Goal: Task Accomplishment & Management: Use online tool/utility

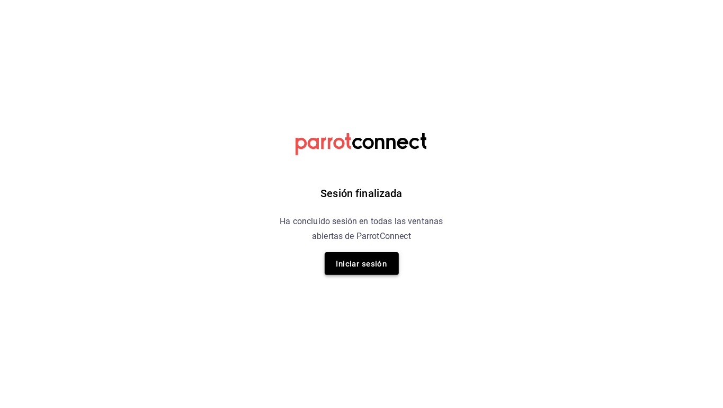
click at [364, 265] on font "Iniciar sesión" at bounding box center [361, 264] width 51 height 10
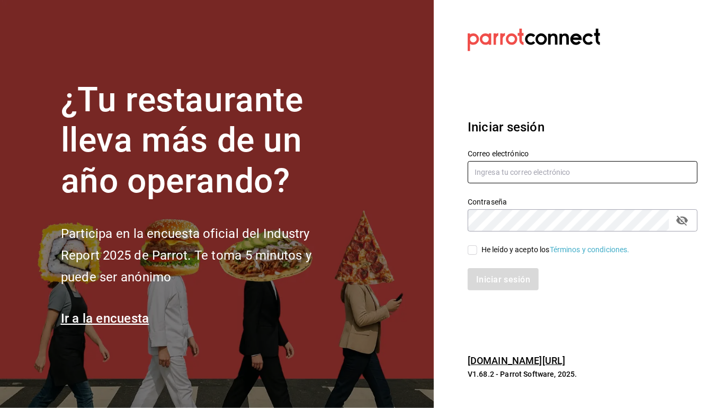
type input "[EMAIL_ADDRESS][DOMAIN_NAME]"
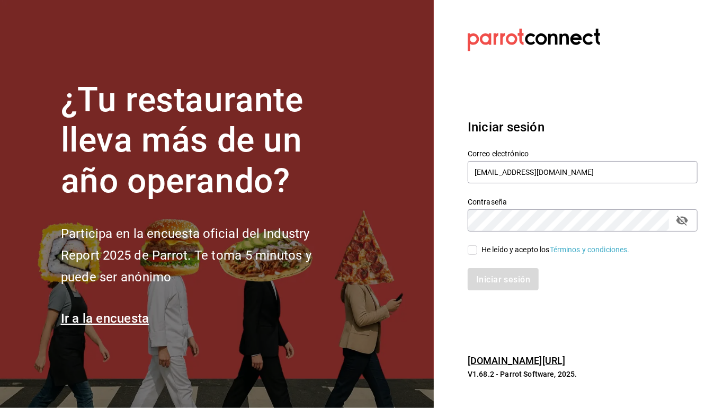
click at [471, 250] on input "He leído y acepto los Términos y condiciones." at bounding box center [472, 250] width 10 height 10
checkbox input "true"
click at [481, 278] on font "Iniciar sesión" at bounding box center [503, 279] width 54 height 10
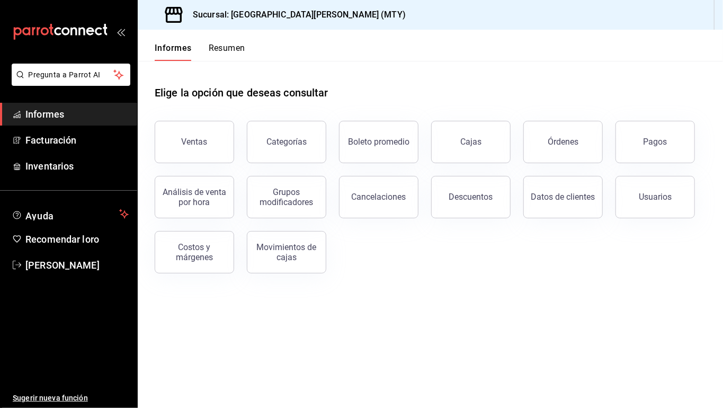
drag, startPoint x: 205, startPoint y: 141, endPoint x: 193, endPoint y: 139, distance: 12.4
click at [208, 140] on button "Ventas" at bounding box center [194, 142] width 79 height 42
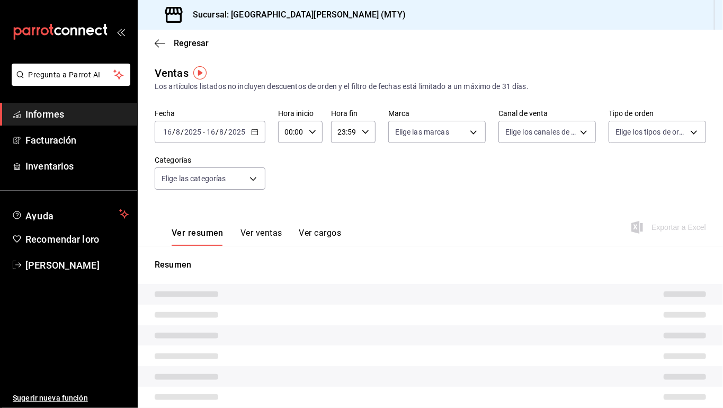
click at [311, 125] on div "00:00 Hora inicio" at bounding box center [300, 132] width 44 height 22
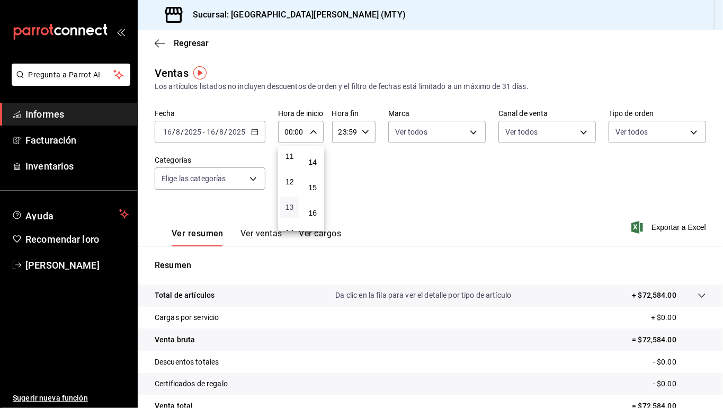
scroll to position [424, 0]
click at [293, 164] on font "17" at bounding box center [289, 167] width 8 height 8
type input "17:00"
click at [403, 202] on div at bounding box center [361, 204] width 723 height 408
